Goal: Download file/media

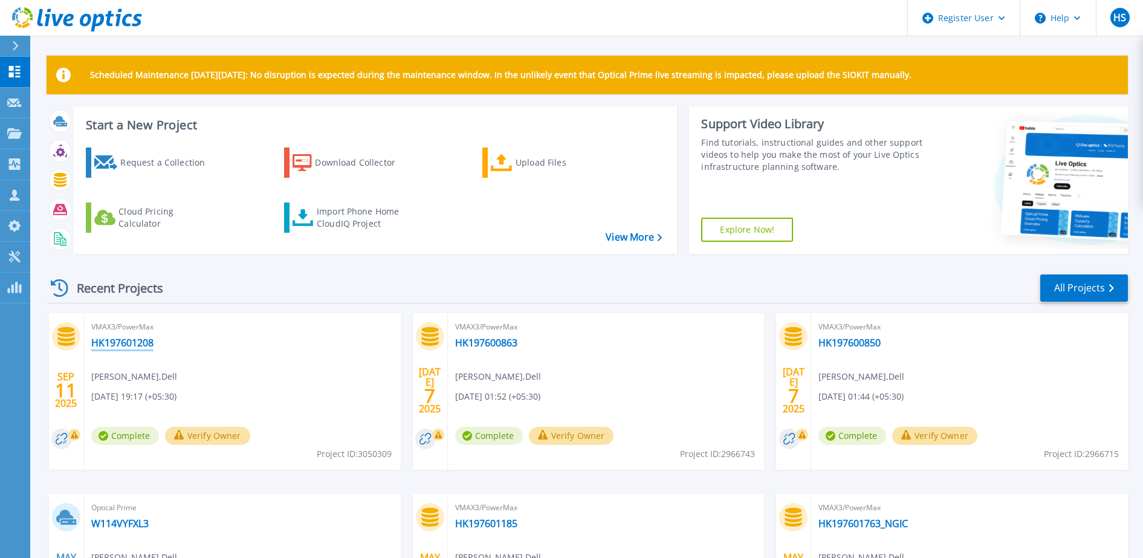
click at [125, 342] on link "HK197601208" at bounding box center [122, 343] width 62 height 12
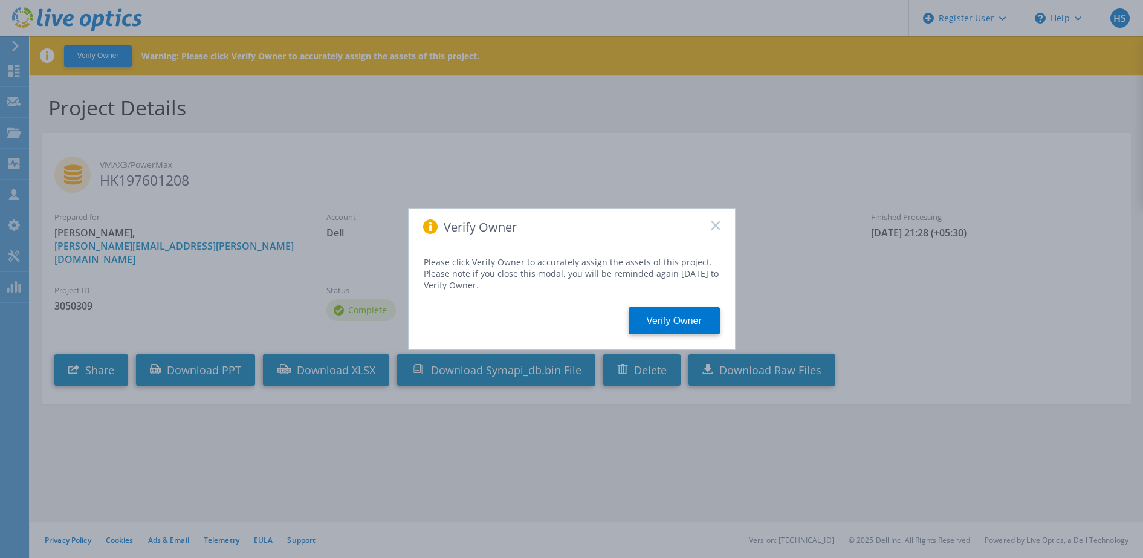
click at [713, 227] on rect at bounding box center [715, 225] width 10 height 10
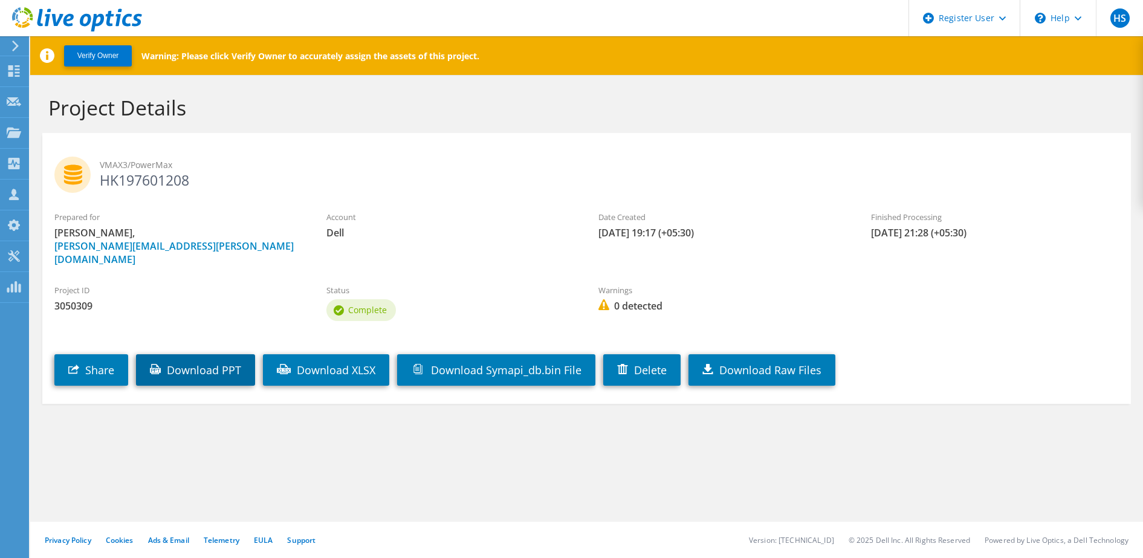
click at [218, 354] on link "Download PPT" at bounding box center [195, 369] width 119 height 31
click at [362, 354] on link "Download XLSX" at bounding box center [326, 369] width 126 height 31
